Goal: Navigation & Orientation: Find specific page/section

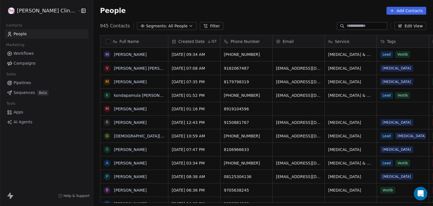
scroll to position [176, 352]
